Goal: Check status: Check status

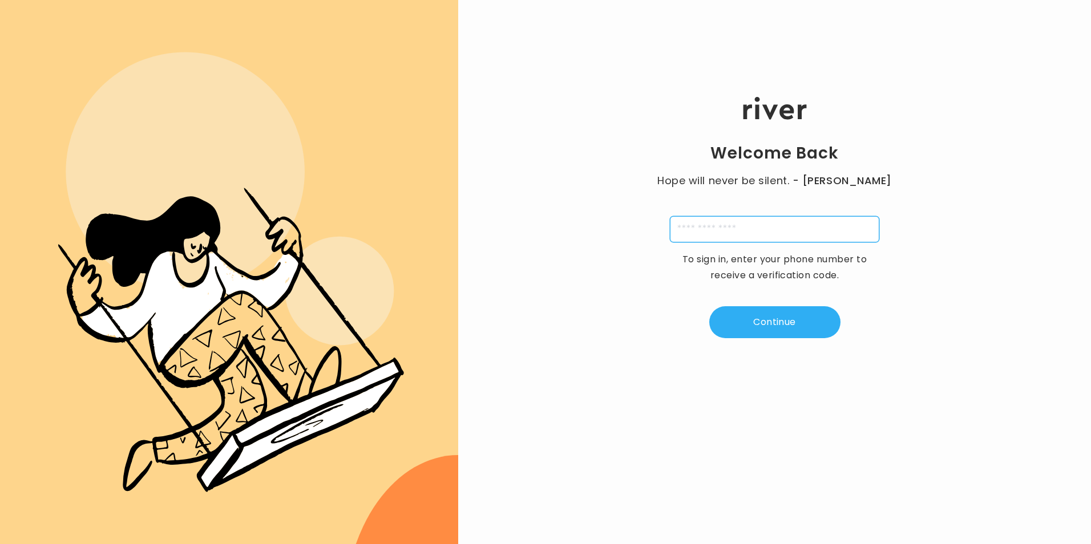
click at [830, 232] on input "tel" at bounding box center [774, 229] width 209 height 26
type input "**********"
click at [714, 227] on input "tel" at bounding box center [718, 229] width 26 height 26
type input "*"
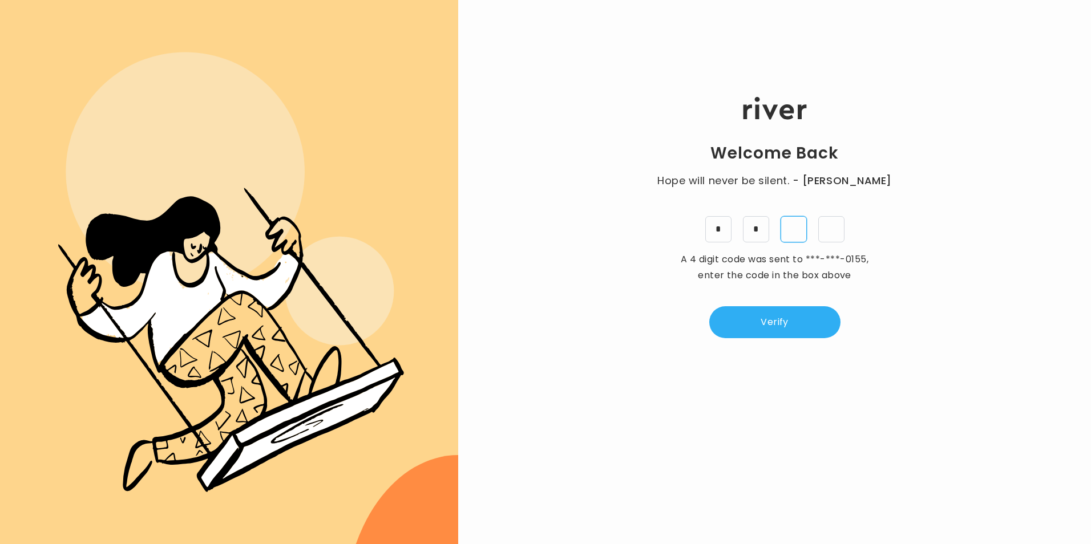
type input "*"
click at [758, 319] on button "Verify" at bounding box center [774, 322] width 131 height 32
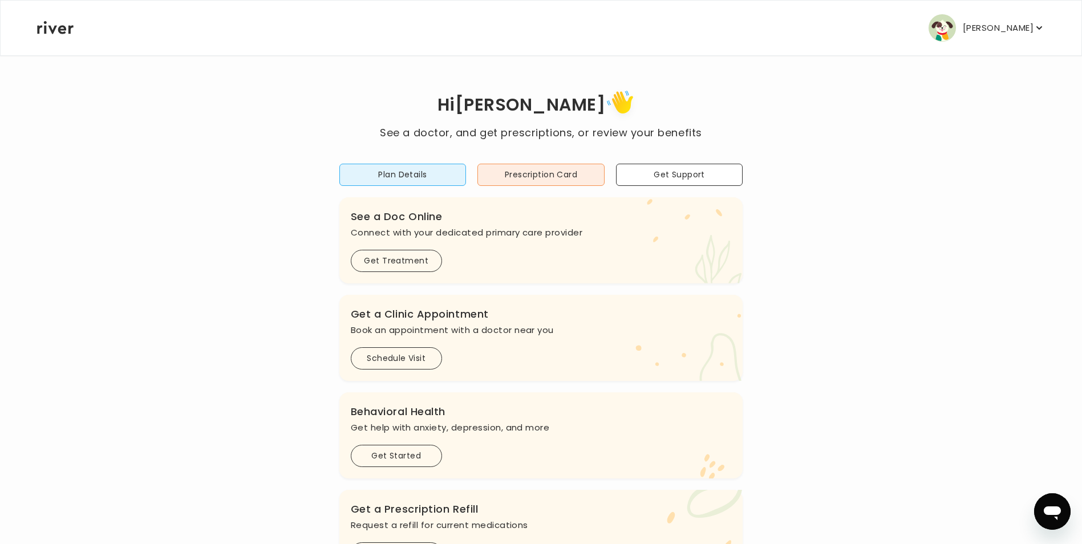
click at [985, 32] on p "[PERSON_NAME]" at bounding box center [998, 28] width 71 height 16
